Goal: Task Accomplishment & Management: Complete application form

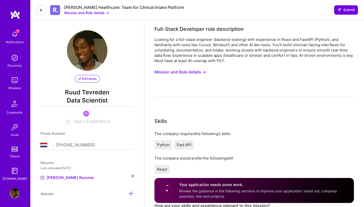
select select "NL"
click at [15, 78] on img at bounding box center [15, 80] width 10 height 10
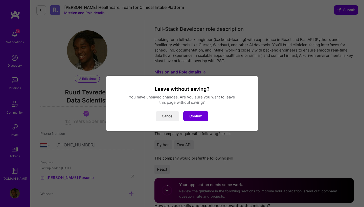
click at [14, 79] on div "Leave without saving? You have unsaved changes. Are you sure you want to leave …" at bounding box center [182, 103] width 364 height 207
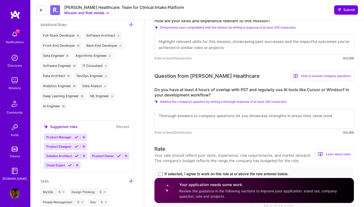
scroll to position [184, 0]
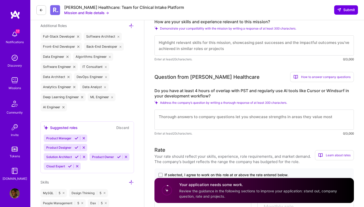
click at [19, 81] on img at bounding box center [15, 80] width 10 height 10
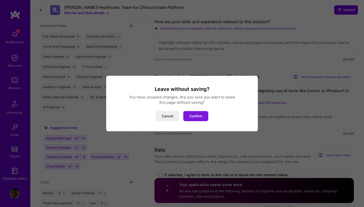
click at [194, 116] on button "Confirm" at bounding box center [195, 116] width 25 height 10
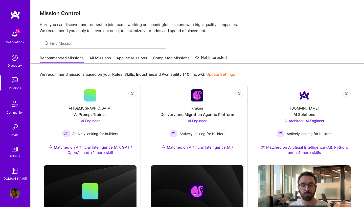
click at [106, 58] on link "All Missions" at bounding box center [101, 59] width 22 height 8
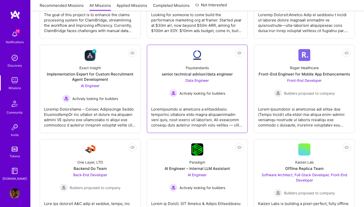
scroll to position [235, 0]
click at [206, 75] on div "senior technical advisor/data engineer" at bounding box center [197, 73] width 71 height 5
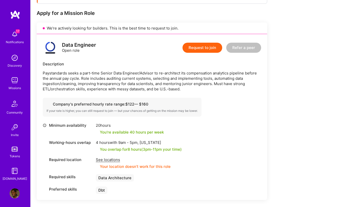
scroll to position [97, 0]
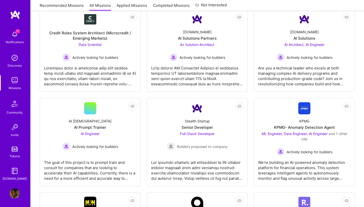
scroll to position [1104, 0]
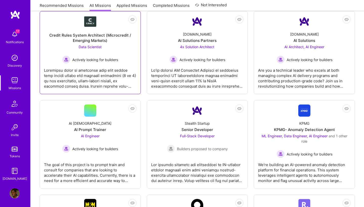
click at [92, 48] on span "Data Scientist" at bounding box center [90, 47] width 23 height 4
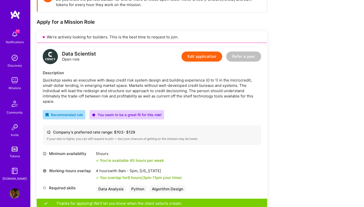
scroll to position [86, 0]
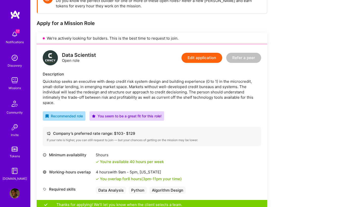
click at [203, 58] on button "Edit application" at bounding box center [202, 58] width 41 height 10
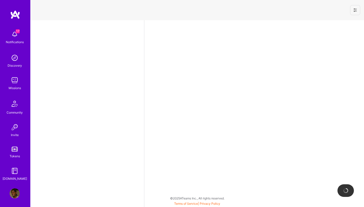
select select "NL"
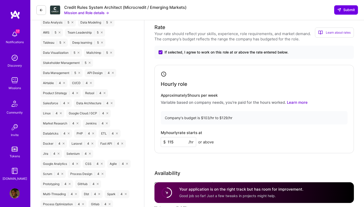
scroll to position [436, 0]
click at [176, 142] on input "115" at bounding box center [178, 143] width 35 height 10
click at [231, 129] on div "Hourly role Approximately 5 hours per week Variable based on company needs, you…" at bounding box center [255, 109] width 200 height 89
drag, startPoint x: 174, startPoint y: 143, endPoint x: 171, endPoint y: 144, distance: 3.9
click at [171, 144] on input "120" at bounding box center [178, 143] width 35 height 10
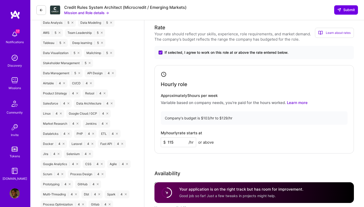
type input "115"
click at [235, 136] on div "My hourly rate starts at $ 115 /hr or above" at bounding box center [254, 139] width 187 height 16
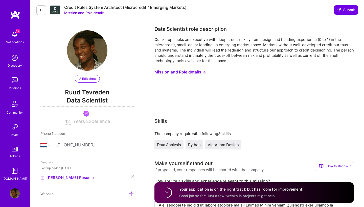
scroll to position [0, 0]
click at [345, 11] on span "Submit" at bounding box center [347, 9] width 18 height 5
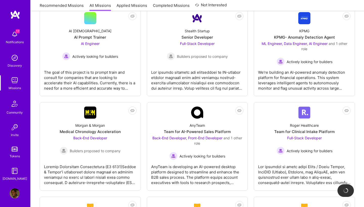
scroll to position [1196, 0]
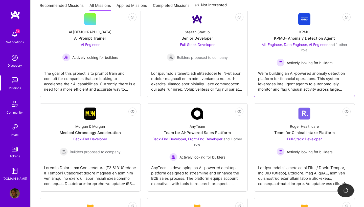
click at [306, 38] on div "KPMG- Anomaly Detection Agent" at bounding box center [304, 38] width 61 height 5
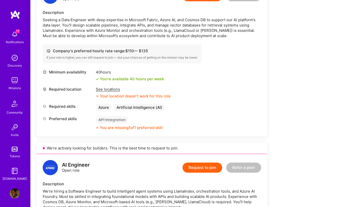
scroll to position [292, 0]
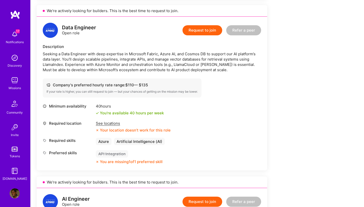
click at [113, 123] on div "See locations" at bounding box center [133, 123] width 75 height 5
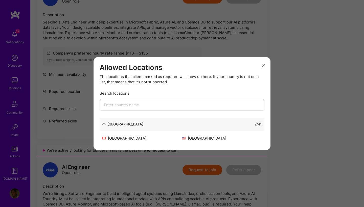
scroll to position [326, 0]
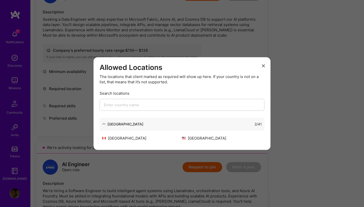
click at [263, 66] on icon "modal" at bounding box center [263, 65] width 3 height 3
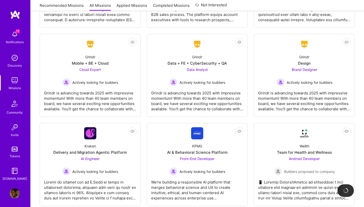
scroll to position [1360, 0]
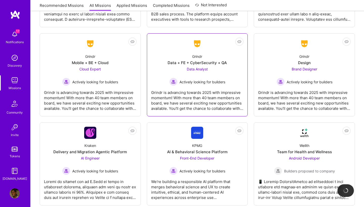
click at [198, 69] on span "Data Analyst" at bounding box center [197, 69] width 21 height 4
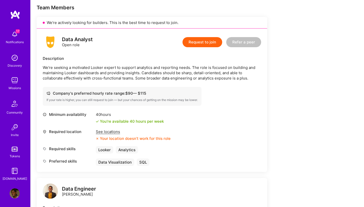
scroll to position [102, 0]
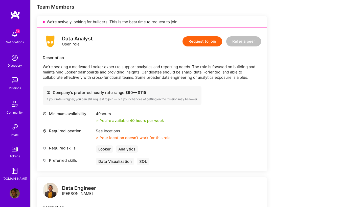
click at [107, 132] on div "See locations" at bounding box center [133, 131] width 75 height 5
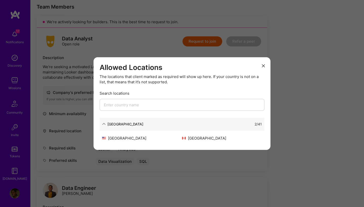
click at [262, 66] on icon "modal" at bounding box center [263, 65] width 3 height 3
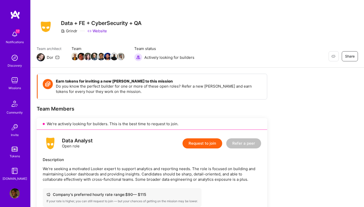
scroll to position [0, 0]
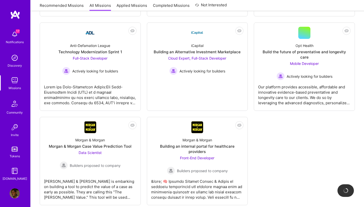
scroll to position [1644, 0]
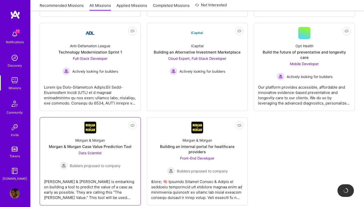
click at [93, 144] on div "Morgan & Morgan Case Value Prediction Tool" at bounding box center [90, 146] width 83 height 5
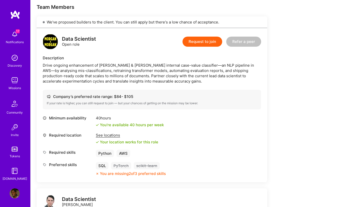
scroll to position [97, 0]
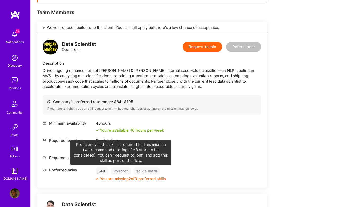
click at [122, 174] on div "PyTorch" at bounding box center [121, 171] width 20 height 7
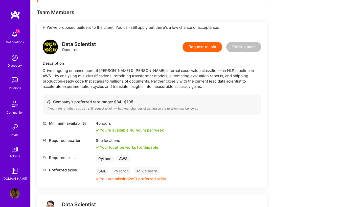
click at [121, 173] on div "PyTorch" at bounding box center [121, 171] width 20 height 7
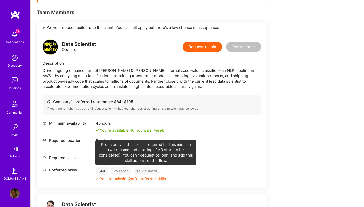
click at [143, 172] on div "scikit-learn" at bounding box center [147, 171] width 26 height 7
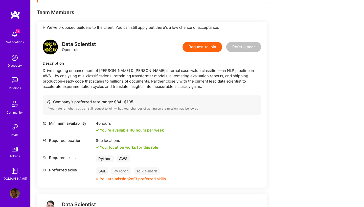
click at [213, 49] on button "Request to join" at bounding box center [203, 47] width 40 height 10
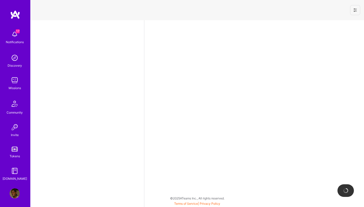
select select "NL"
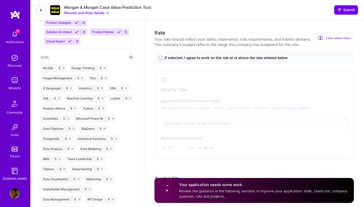
scroll to position [303, 0]
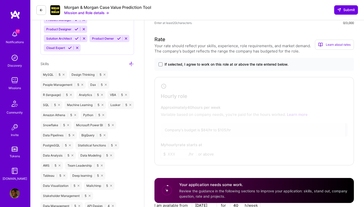
click at [131, 64] on icon at bounding box center [131, 63] width 5 height 5
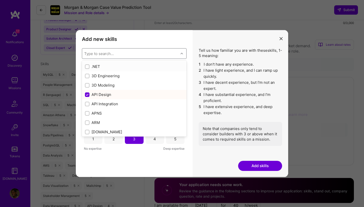
click at [105, 53] on div "Type to search..." at bounding box center [99, 53] width 30 height 5
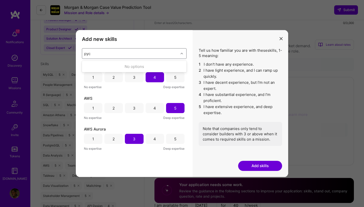
type input "py"
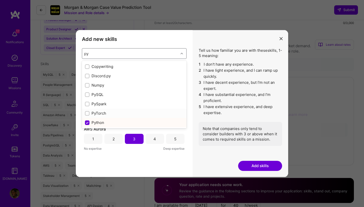
click at [88, 112] on input "modal" at bounding box center [88, 114] width 4 height 4
checkbox input "false"
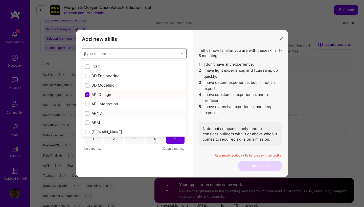
checkbox input "true"
checkbox input "false"
click at [76, 113] on div "Add new skills Tell us how familiar you are with given skills, using between 1 …" at bounding box center [182, 103] width 364 height 207
type input "sk"
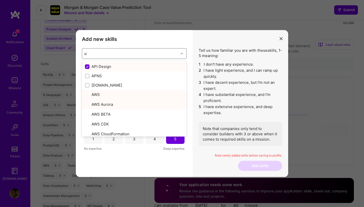
checkbox input "false"
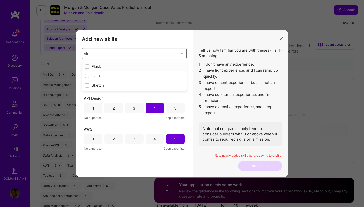
type input "s"
checkbox input "true"
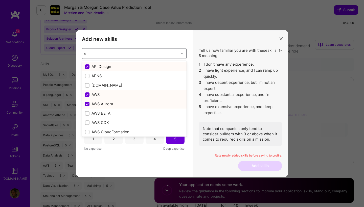
type input "sc"
checkbox input "false"
checkbox input "true"
checkbox input "false"
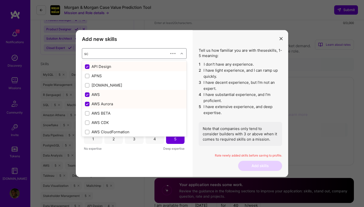
checkbox input "true"
type input "s"
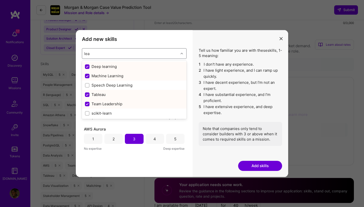
type input "[PERSON_NAME]"
checkbox input "false"
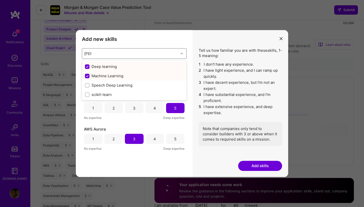
type input "learn"
click at [87, 96] on input "modal" at bounding box center [88, 95] width 4 height 4
checkbox input "true"
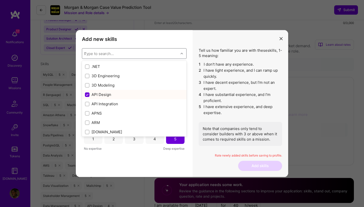
checkbox input "false"
click at [80, 98] on div "Add new skills Tell us how familiar you are with given skills, using between 1 …" at bounding box center [134, 103] width 117 height 147
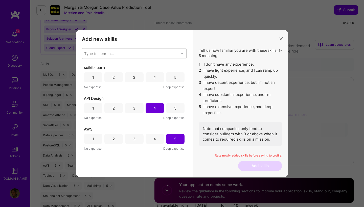
click at [172, 75] on div "5" at bounding box center [175, 77] width 18 height 10
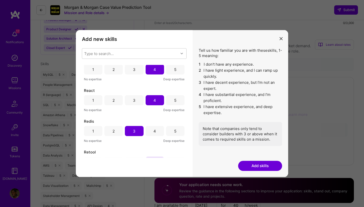
scroll to position [2138, 0]
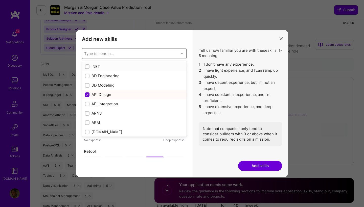
click at [113, 55] on div "Type to search..." at bounding box center [99, 53] width 30 height 5
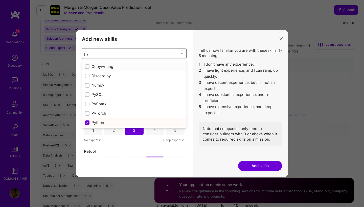
type input "pyt"
checkbox input "true"
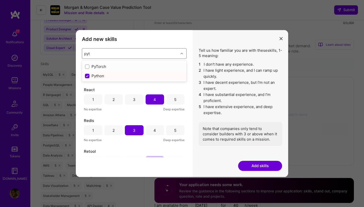
click at [86, 67] on input "modal" at bounding box center [88, 67] width 4 height 4
checkbox input "false"
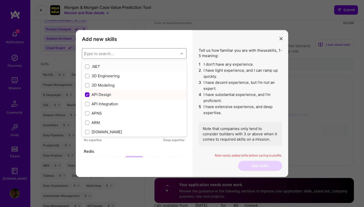
checkbox input "false"
click at [78, 77] on div "Add new skills Tell us how familiar you are with given skills, using between 1 …" at bounding box center [134, 103] width 117 height 147
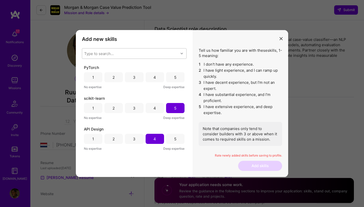
scroll to position [0, 0]
click at [157, 79] on div "4" at bounding box center [155, 77] width 18 height 10
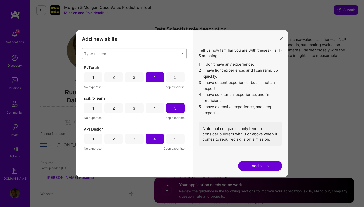
click at [267, 165] on button "Add skills" at bounding box center [260, 166] width 44 height 10
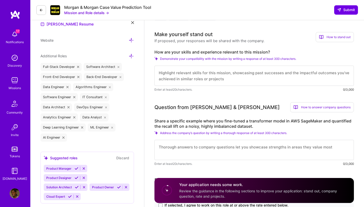
scroll to position [155, 0]
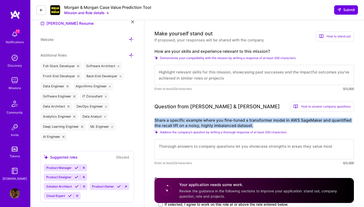
drag, startPoint x: 254, startPoint y: 118, endPoint x: 153, endPoint y: 113, distance: 101.3
copy label "Share a specific example where you fine-tuned a transformer model in AWS SageMa…"
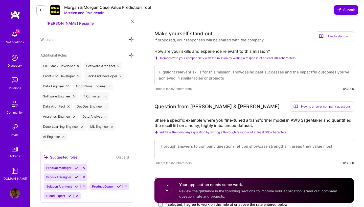
click at [191, 139] on textarea at bounding box center [255, 149] width 200 height 20
paste textarea "Lo i dolo sitamet, C adip-elits d EiusmoDTEM incididuntu la ETD MagnAaliq en ad…"
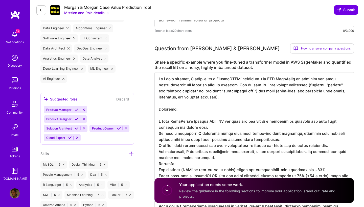
scroll to position [1, 0]
click at [167, 111] on textarea at bounding box center [255, 146] width 200 height 148
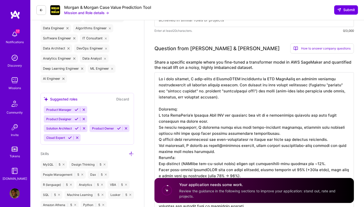
click at [160, 154] on textarea at bounding box center [255, 143] width 200 height 142
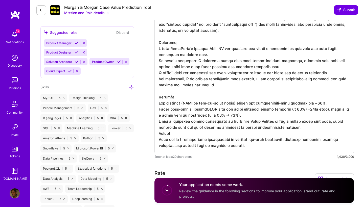
scroll to position [340, 0]
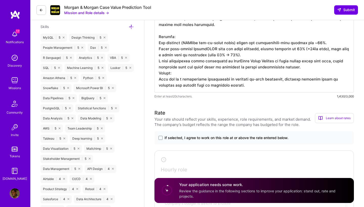
click at [159, 67] on textarea at bounding box center [255, 19] width 200 height 148
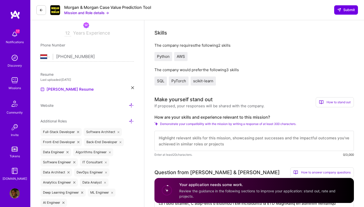
scroll to position [88, 0]
type textarea "Lo i dolo sitamet, C adip-elits d EiusmoDTEM incididuntu la ETD MagnAaliq en ad…"
click at [177, 133] on textarea at bounding box center [255, 142] width 200 height 20
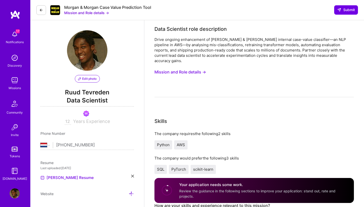
scroll to position [0, 0]
click at [196, 68] on button "Mission and Role details →" at bounding box center [181, 72] width 52 height 9
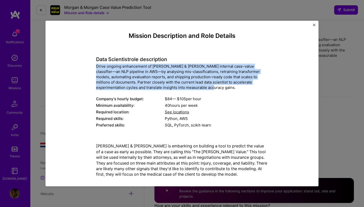
drag, startPoint x: 95, startPoint y: 66, endPoint x: 199, endPoint y: 88, distance: 106.0
click at [199, 88] on div "Mission Description and Role Details Data Scientist role description Drive ongo…" at bounding box center [182, 186] width 250 height 308
copy div "Drive ongoing enhancement of [PERSON_NAME] & [PERSON_NAME] internal case-value …"
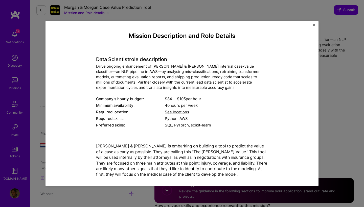
click at [349, 69] on div "Mission Description and Role Details Data Scientist role description Drive ongo…" at bounding box center [182, 103] width 364 height 207
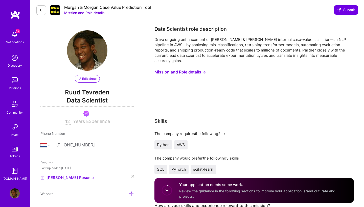
click at [199, 68] on button "Mission and Role details →" at bounding box center [181, 72] width 52 height 9
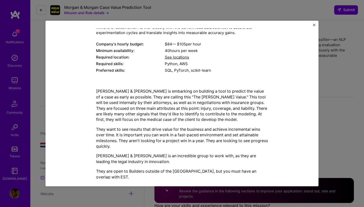
scroll to position [74, 0]
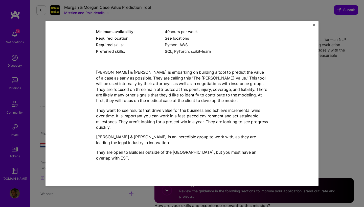
click at [98, 72] on p "[PERSON_NAME] & [PERSON_NAME] is embarking on building a tool to predict the va…" at bounding box center [182, 87] width 172 height 34
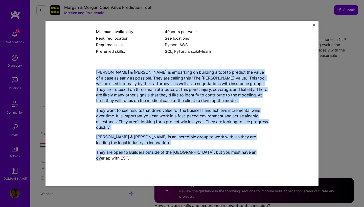
drag, startPoint x: 96, startPoint y: 72, endPoint x: 264, endPoint y: 150, distance: 184.8
click at [264, 150] on div "[PERSON_NAME] & [PERSON_NAME] is embarking on building a tool to predict the va…" at bounding box center [182, 116] width 172 height 92
copy div "[PERSON_NAME] & [PERSON_NAME] is embarking on building a tool to predict the va…"
click at [200, 98] on p "[PERSON_NAME] & [PERSON_NAME] is embarking on building a tool to predict the va…" at bounding box center [182, 87] width 172 height 34
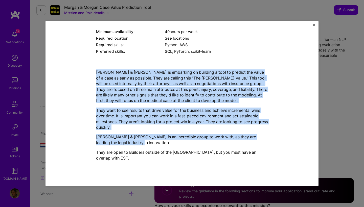
drag, startPoint x: 138, startPoint y: 142, endPoint x: 91, endPoint y: 67, distance: 89.0
click at [91, 66] on div "Mission Description and Role Details Data Scientist role description Drive ongo…" at bounding box center [182, 113] width 250 height 308
copy div "[PERSON_NAME] & [PERSON_NAME] is embarking on building a tool to predict the va…"
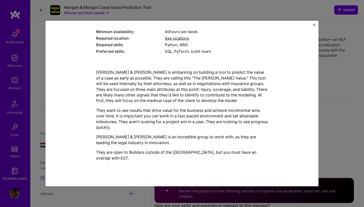
click at [312, 25] on div "Mission Description and Role Details Data Scientist role description Drive ongo…" at bounding box center [182, 104] width 273 height 166
click at [314, 25] on img "Close" at bounding box center [314, 25] width 3 height 3
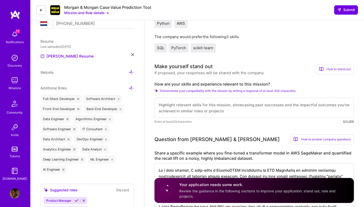
scroll to position [127, 0]
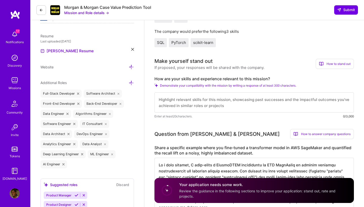
click at [177, 97] on textarea at bounding box center [255, 103] width 200 height 20
paste textarea "Lore Ipsumd Sitamet, C ad elitsed do eiusmod te incididuntut laboreet do mag al…"
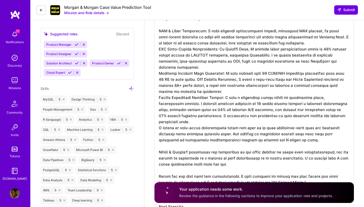
scroll to position [276, 0]
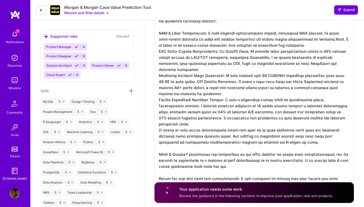
click at [160, 119] on textarea at bounding box center [255, 72] width 200 height 275
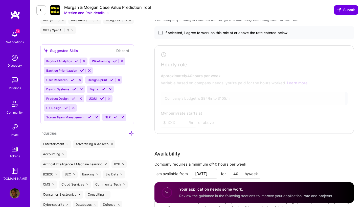
scroll to position [722, 0]
type textarea "Lore Ipsumd Sitamet, C ad elitsed do eiusmod te incididuntut laboreet do mag al…"
click at [161, 31] on span at bounding box center [161, 33] width 4 height 4
click at [0, 0] on input "If selected, I agree to work on this role at or above the rate entered below." at bounding box center [0, 0] width 0 height 0
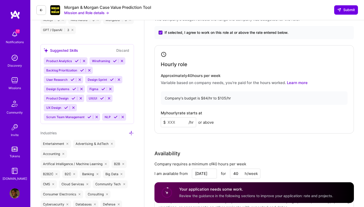
click at [173, 121] on input at bounding box center [178, 123] width 35 height 10
type input "95"
click at [157, 120] on div "Hourly role Approximately 40 hours per week Variable based on company needs, yo…" at bounding box center [255, 89] width 200 height 89
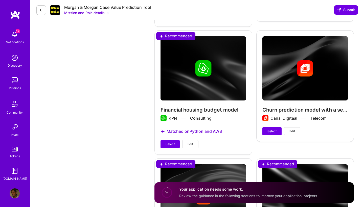
scroll to position [1654, 0]
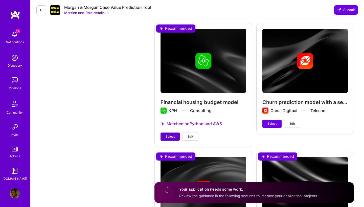
click at [169, 135] on span "Select" at bounding box center [170, 137] width 9 height 5
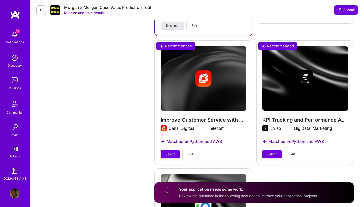
scroll to position [1767, 0]
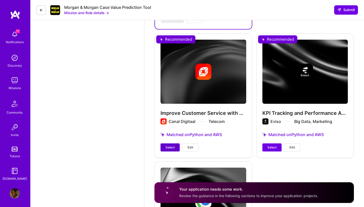
click at [171, 145] on span "Select" at bounding box center [170, 147] width 9 height 5
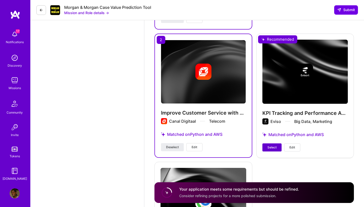
click at [276, 145] on button "Select" at bounding box center [272, 148] width 19 height 8
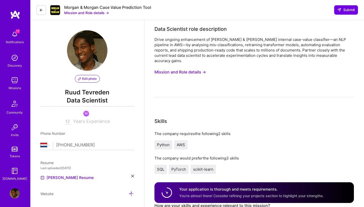
scroll to position [0, 0]
drag, startPoint x: 347, startPoint y: 12, endPoint x: 304, endPoint y: 67, distance: 70.1
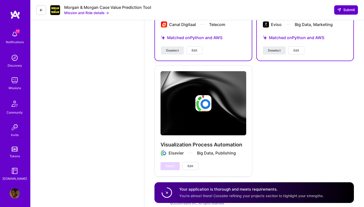
scroll to position [1864, 0]
click at [342, 13] on button "Submit" at bounding box center [346, 9] width 24 height 9
click at [345, 8] on span "Submit" at bounding box center [347, 9] width 18 height 5
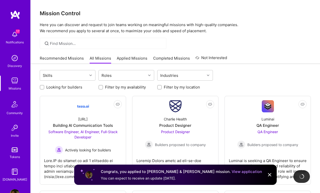
click at [14, 86] on div "Missions" at bounding box center [15, 88] width 12 height 5
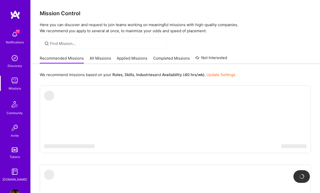
click at [127, 60] on link "Applied Missions" at bounding box center [132, 59] width 31 height 8
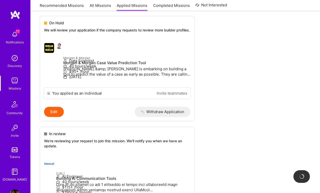
scroll to position [66, 0]
drag, startPoint x: 181, startPoint y: 80, endPoint x: 177, endPoint y: 78, distance: 4.4
